Goal: Communication & Community: Answer question/provide support

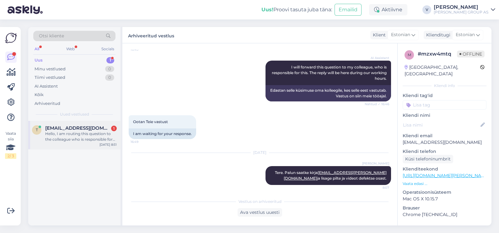
click at [51, 129] on span "[EMAIL_ADDRESS][DOMAIN_NAME]" at bounding box center [77, 128] width 65 height 6
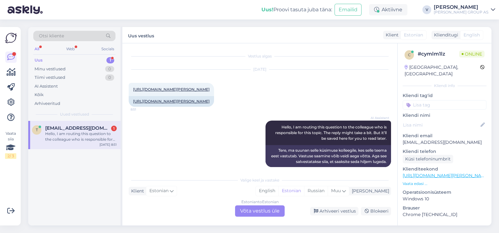
scroll to position [17, 0]
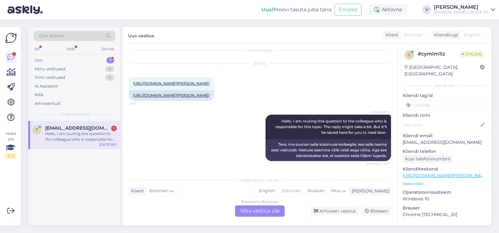
click at [257, 210] on div "Estonian to Estonian Võta vestlus üle" at bounding box center [260, 210] width 50 height 11
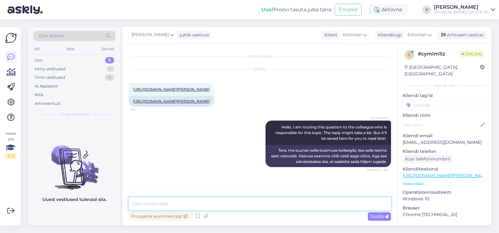
click at [226, 202] on textarea at bounding box center [260, 203] width 262 height 13
type textarea "Tere. Kuidas saan aidata?"
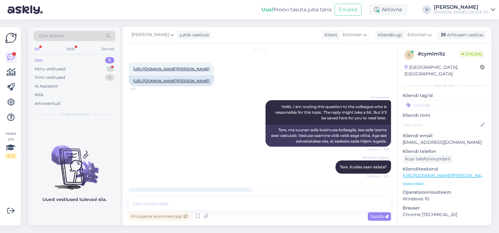
scroll to position [59, 0]
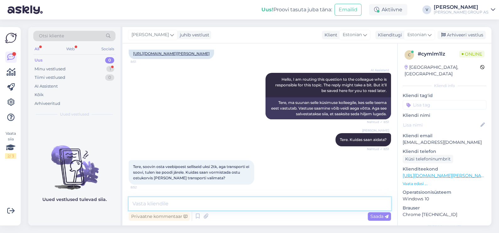
click at [183, 200] on textarea at bounding box center [260, 203] width 262 height 13
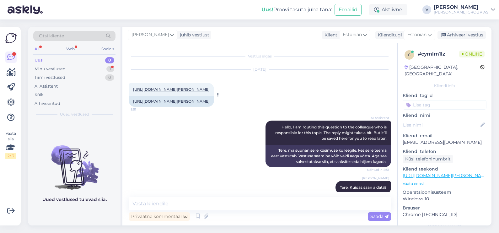
click at [168, 89] on link "[URL][DOMAIN_NAME][PERSON_NAME]" at bounding box center [171, 89] width 77 height 5
click at [165, 200] on textarea at bounding box center [260, 203] width 262 height 13
type textarea "T"
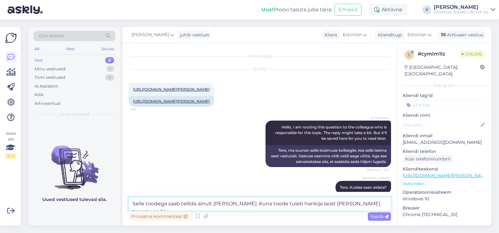
type textarea "Selle toodega saab tellida ainult [PERSON_NAME]. Kuna toode tuleb hankija laost…"
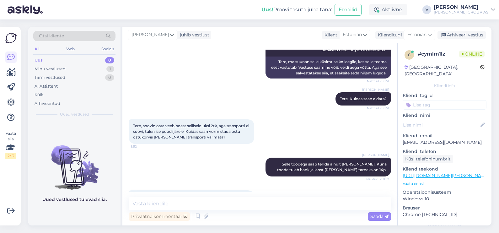
scroll to position [130, 0]
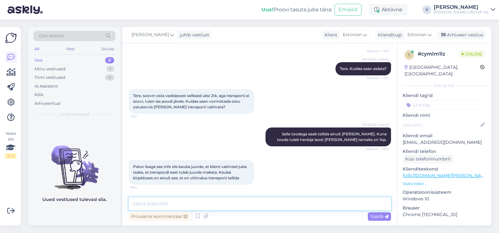
click at [208, 204] on textarea at bounding box center [260, 203] width 262 height 13
type textarea "Kui panete toodet ostukorvi, seal annab ainult ühte valikut mis on transpordiga."
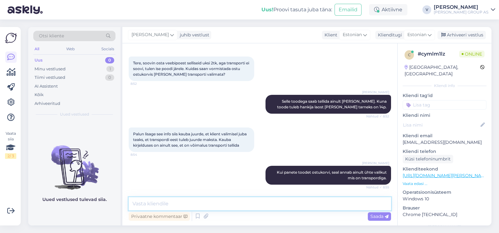
scroll to position [195, 0]
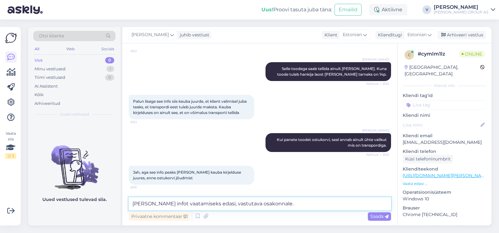
type textarea "[PERSON_NAME] infot vaatamiseks edasi, vastutava osakonnale."
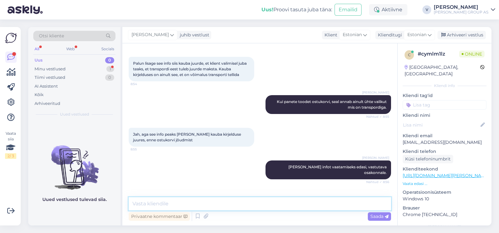
scroll to position [249, 0]
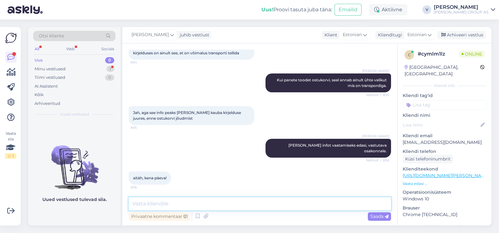
click at [189, 205] on textarea at bounding box center [260, 203] width 262 height 13
type textarea "Kena päeva teilegi."
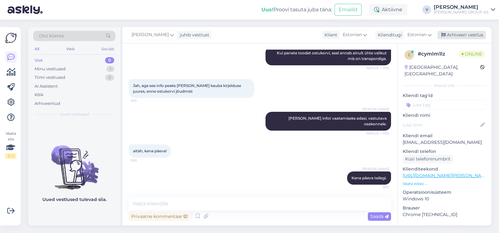
drag, startPoint x: 475, startPoint y: 32, endPoint x: 328, endPoint y: 75, distance: 153.3
click at [476, 32] on div "Arhiveeri vestlus" at bounding box center [462, 35] width 48 height 8
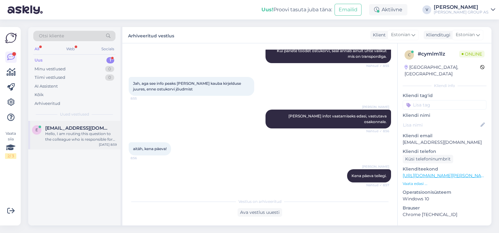
click at [72, 133] on div "Hello, I am routing this question to the colleague who is responsible for this …" at bounding box center [81, 136] width 72 height 11
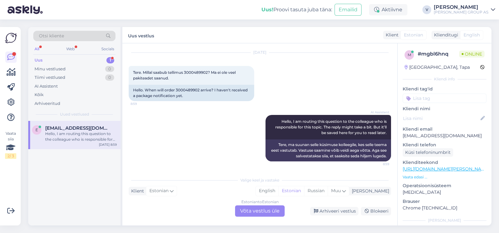
click at [268, 210] on div "Estonian to Estonian Võta vestlus üle" at bounding box center [260, 210] width 50 height 11
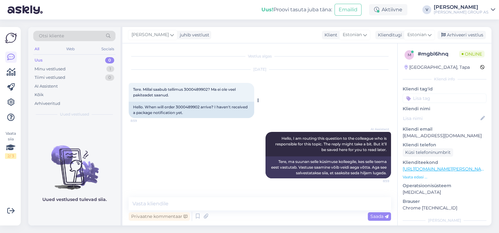
click at [184, 89] on span "Tere. Millal saabub tellimus 3000489902? Ma ei ole veel pakiteadet saanud." at bounding box center [185, 92] width 104 height 10
click at [194, 89] on span "Tere. Millal saabub tellimus 3000489902? Ma ei ole veel pakiteadet saanud." at bounding box center [185, 92] width 104 height 10
copy span "3000489902"
click at [160, 203] on textarea at bounding box center [260, 203] width 262 height 13
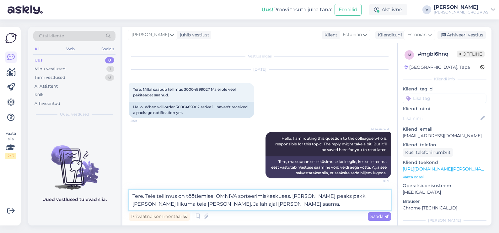
type textarea "Tere. Teie tellimus on töötlemisel OMNIVA sorteerimiskeskuses. [PERSON_NAME] pe…"
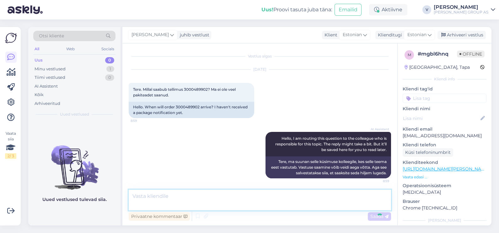
scroll to position [32, 0]
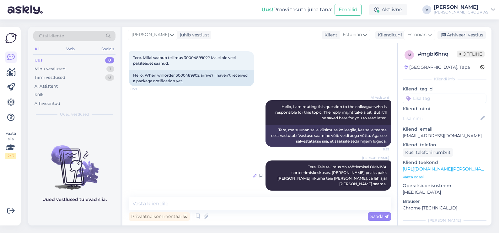
click at [253, 174] on icon at bounding box center [255, 176] width 4 height 4
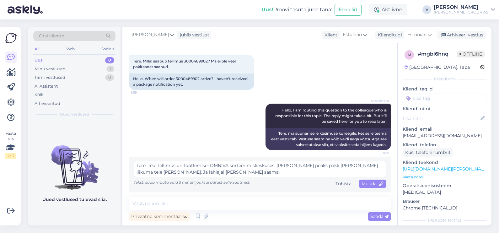
click at [277, 164] on textarea "Tere. Teie tellimus on töötlemisel OMNIVA sorteerimiskeskuses. [PERSON_NAME] pe…" at bounding box center [260, 169] width 252 height 16
type textarea "Tere. Teie tellimus on töötlemisel OMNIVA sorteerimiskeskuses. Eeldetavalt [PER…"
click at [359, 183] on div "Muuda" at bounding box center [372, 184] width 27 height 8
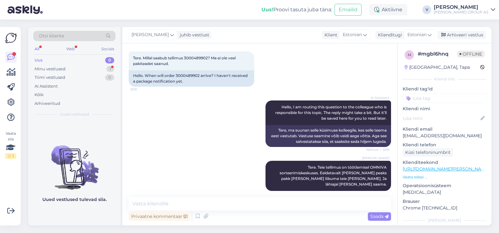
scroll to position [59, 0]
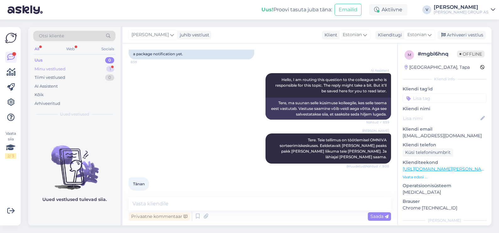
click at [104, 71] on div "Minu vestlused 1" at bounding box center [74, 69] width 82 height 9
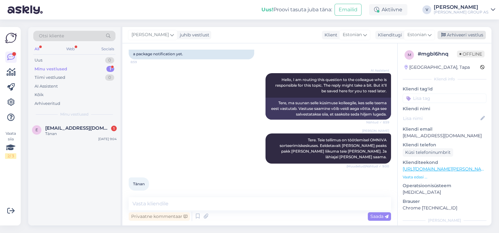
click at [454, 35] on div "Arhiveeri vestlus" at bounding box center [462, 35] width 48 height 8
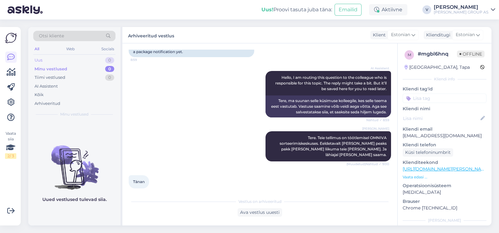
click at [85, 58] on div "Uus 0" at bounding box center [74, 60] width 82 height 9
